Goal: Task Accomplishment & Management: Use online tool/utility

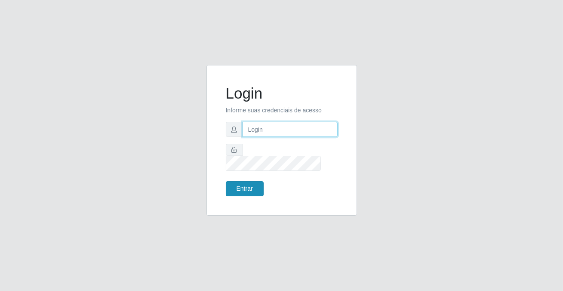
type input "[PERSON_NAME][EMAIL_ADDRESS][DOMAIN_NAME]"
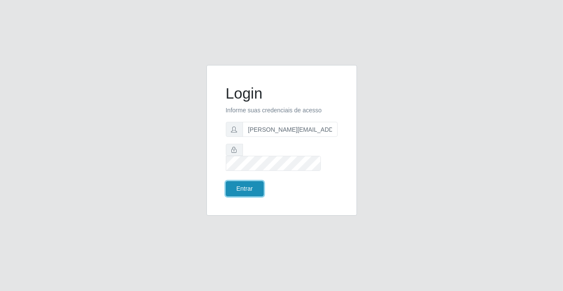
click at [236, 187] on button "Entrar" at bounding box center [245, 188] width 38 height 15
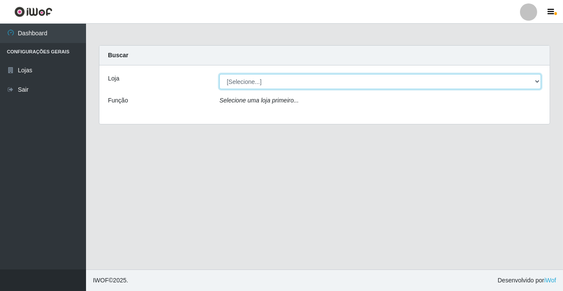
click at [287, 77] on select "[Selecione...] Rede Potiguar 2 - Macaíba" at bounding box center [380, 81] width 322 height 15
select select "101"
click at [219, 74] on select "[Selecione...] Rede Potiguar 2 - Macaíba" at bounding box center [380, 81] width 322 height 15
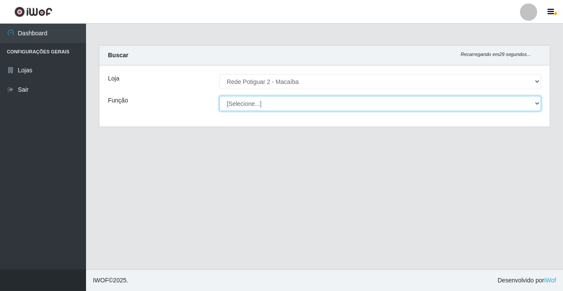
click at [276, 107] on select "[Selecione...] ASG ASG + ASG ++ Auxiliar de Estoque Balconista Embalador Reposi…" at bounding box center [380, 103] width 322 height 15
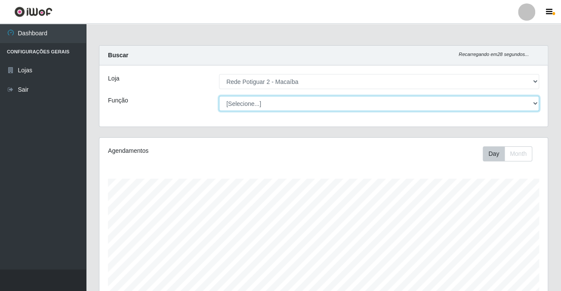
scroll to position [178, 447]
select select "1"
click at [219, 96] on select "[Selecione...] ASG ASG + ASG ++ Auxiliar de Estoque Balconista Embalador Reposi…" at bounding box center [379, 103] width 320 height 15
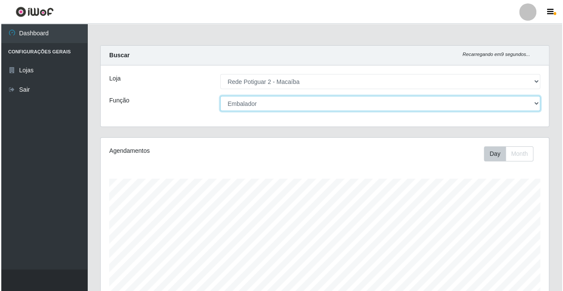
scroll to position [233, 0]
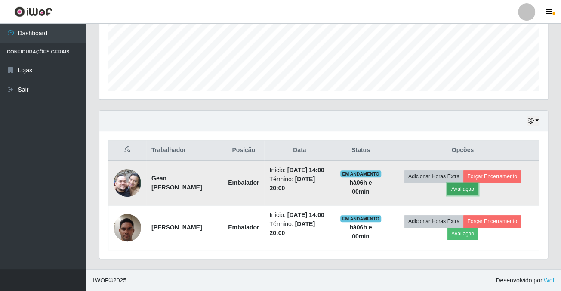
click at [467, 183] on button "Avaliação" at bounding box center [462, 189] width 31 height 12
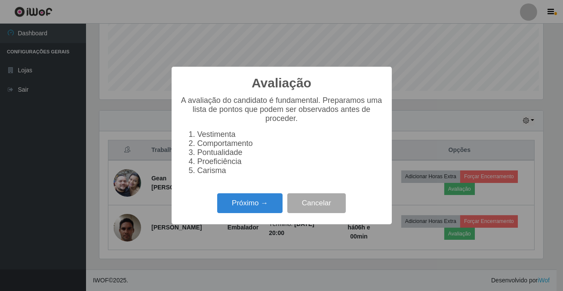
scroll to position [178, 443]
click at [257, 200] on div "Próximo → Cancelar" at bounding box center [281, 202] width 203 height 25
click at [256, 205] on button "Próximo →" at bounding box center [249, 203] width 65 height 20
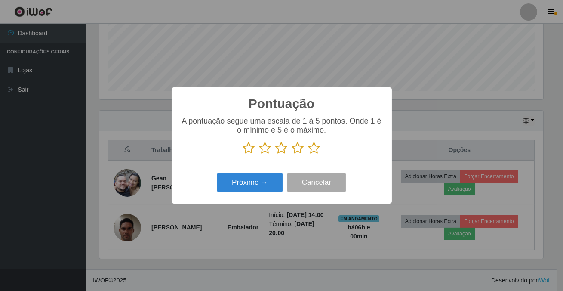
scroll to position [429666, 429400]
click at [312, 150] on icon at bounding box center [314, 147] width 12 height 13
click at [308, 154] on input "radio" at bounding box center [308, 154] width 0 height 0
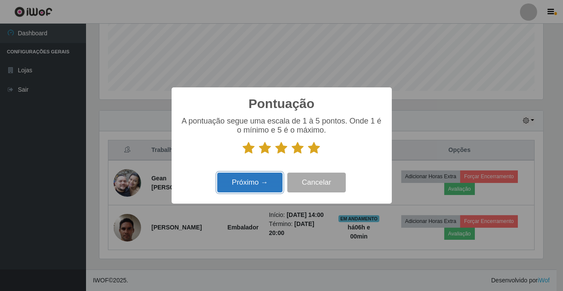
click at [252, 188] on button "Próximo →" at bounding box center [249, 182] width 65 height 20
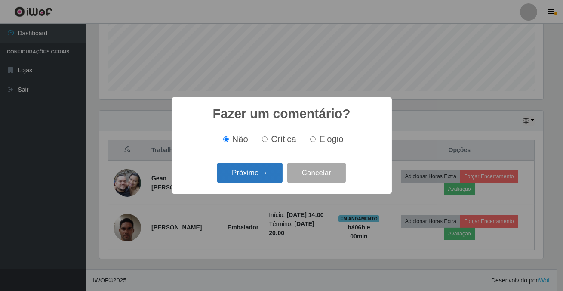
click at [251, 174] on button "Próximo →" at bounding box center [249, 172] width 65 height 20
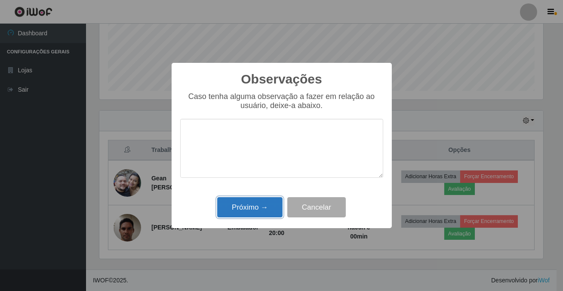
click at [259, 205] on button "Próximo →" at bounding box center [249, 207] width 65 height 20
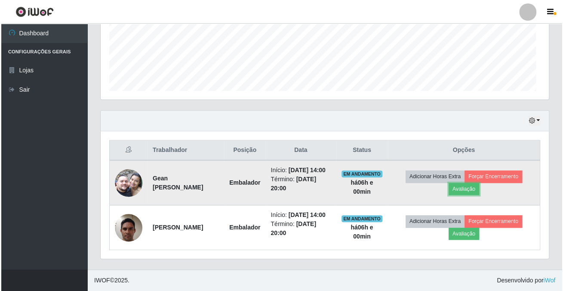
scroll to position [178, 447]
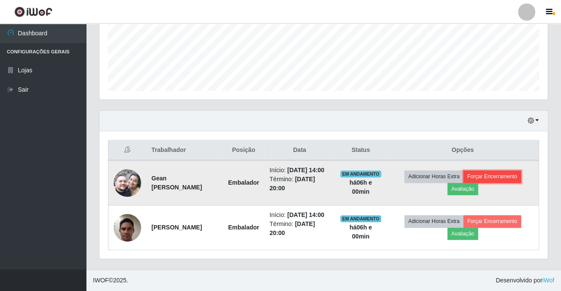
click at [493, 170] on button "Forçar Encerramento" at bounding box center [492, 176] width 58 height 12
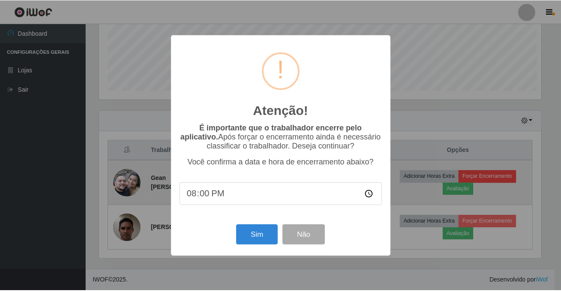
scroll to position [178, 443]
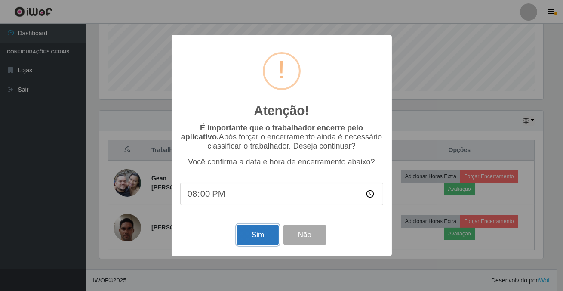
click at [262, 241] on button "Sim" at bounding box center [258, 234] width 42 height 20
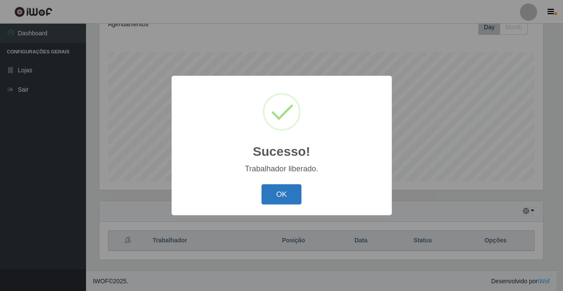
click at [273, 192] on button "OK" at bounding box center [281, 194] width 40 height 20
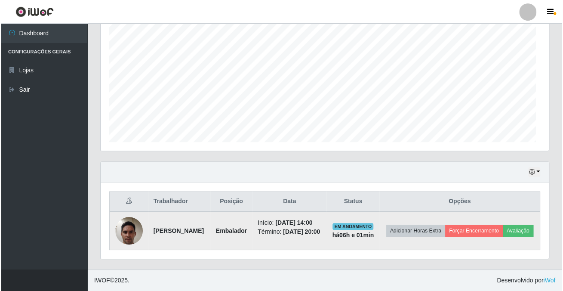
scroll to position [178, 447]
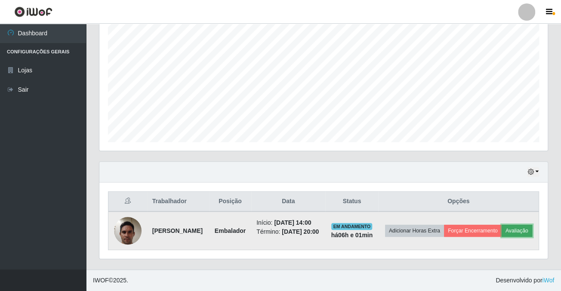
click at [501, 228] on button "Avaliação" at bounding box center [516, 230] width 31 height 12
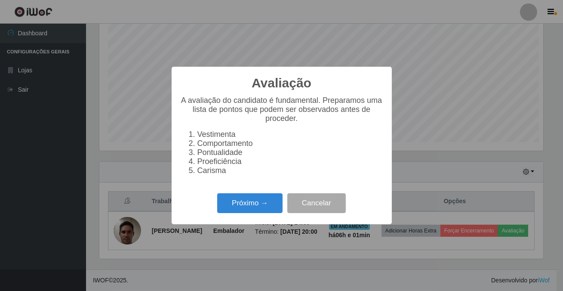
scroll to position [178, 443]
click at [238, 208] on button "Próximo →" at bounding box center [249, 203] width 65 height 20
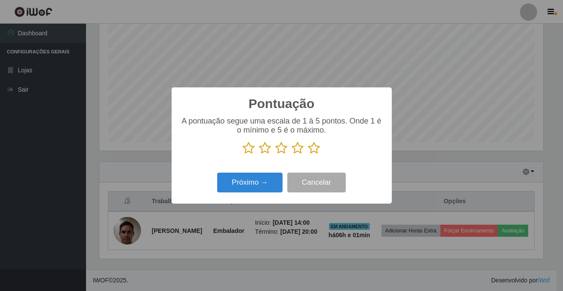
scroll to position [429666, 429400]
click at [309, 150] on icon at bounding box center [314, 147] width 12 height 13
click at [308, 154] on input "radio" at bounding box center [308, 154] width 0 height 0
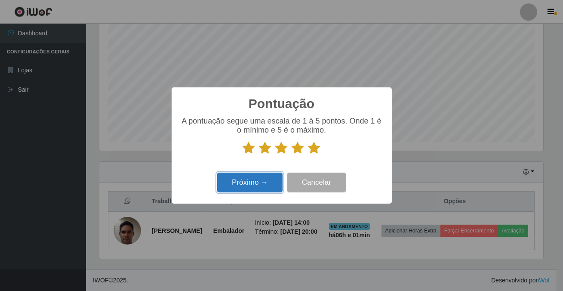
click at [270, 188] on button "Próximo →" at bounding box center [249, 182] width 65 height 20
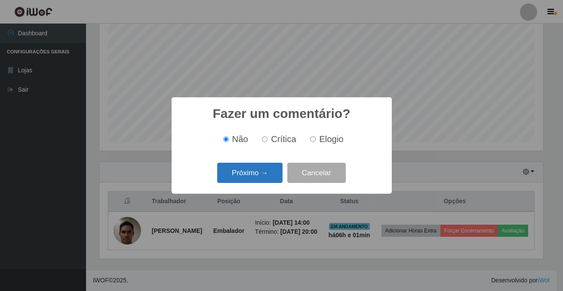
click at [267, 178] on button "Próximo →" at bounding box center [249, 172] width 65 height 20
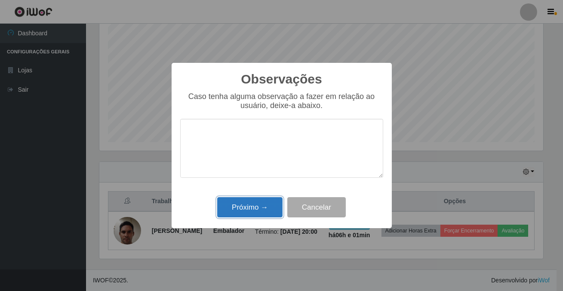
click at [270, 206] on button "Próximo →" at bounding box center [249, 207] width 65 height 20
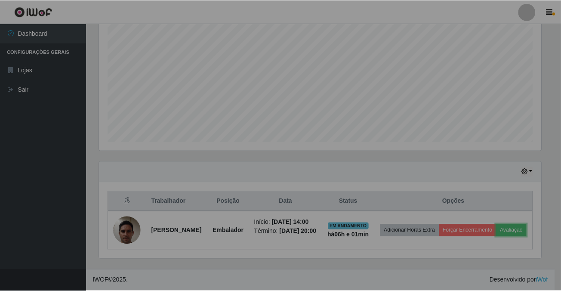
scroll to position [178, 447]
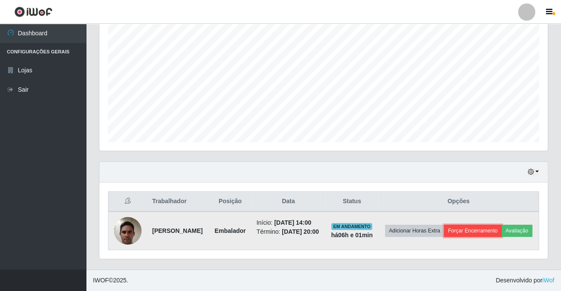
click at [501, 224] on button "Forçar Encerramento" at bounding box center [473, 230] width 58 height 12
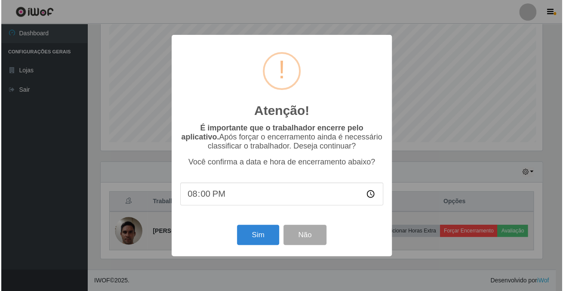
scroll to position [178, 443]
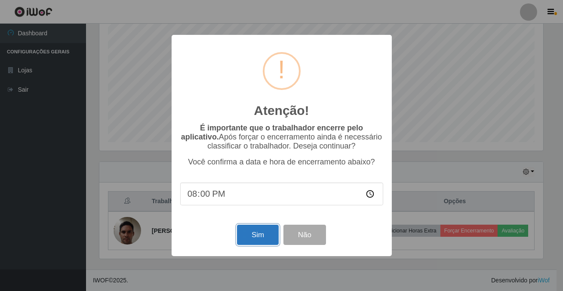
click at [262, 231] on button "Sim" at bounding box center [258, 234] width 42 height 20
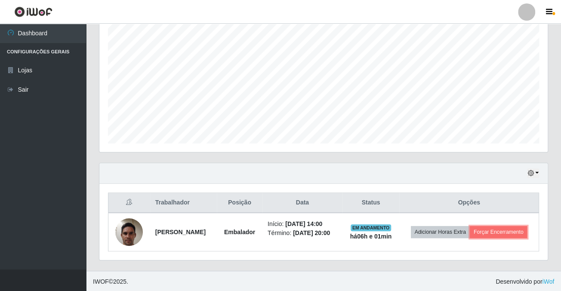
scroll to position [0, 0]
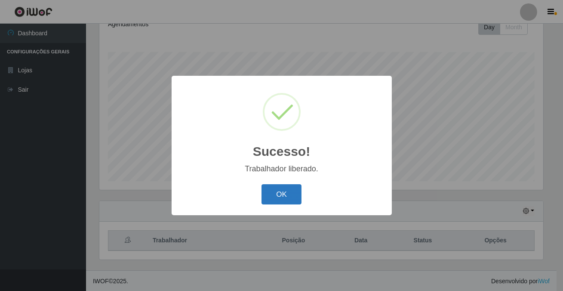
click at [294, 193] on button "OK" at bounding box center [281, 194] width 40 height 20
